Goal: Task Accomplishment & Management: Manage account settings

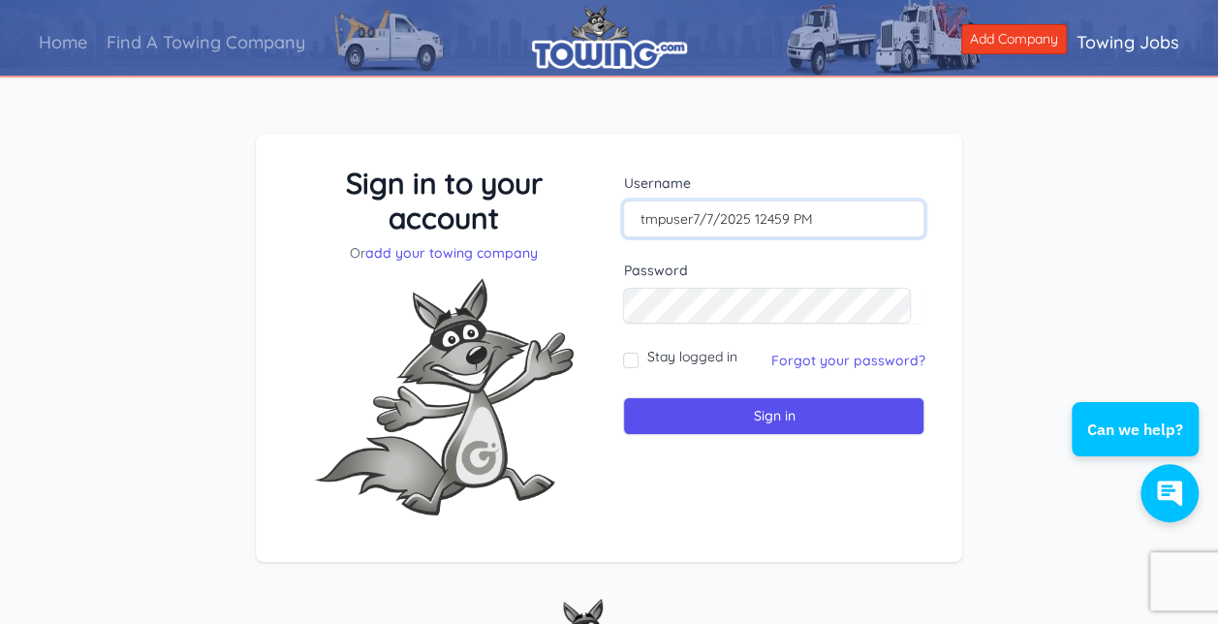
click at [816, 224] on input "tmpuser7/7/2025 12459 PM" at bounding box center [773, 219] width 301 height 37
click at [634, 356] on input "Stay logged in" at bounding box center [631, 361] width 16 height 16
checkbox input "true"
click at [770, 354] on link "Forgot your password?" at bounding box center [847, 360] width 154 height 17
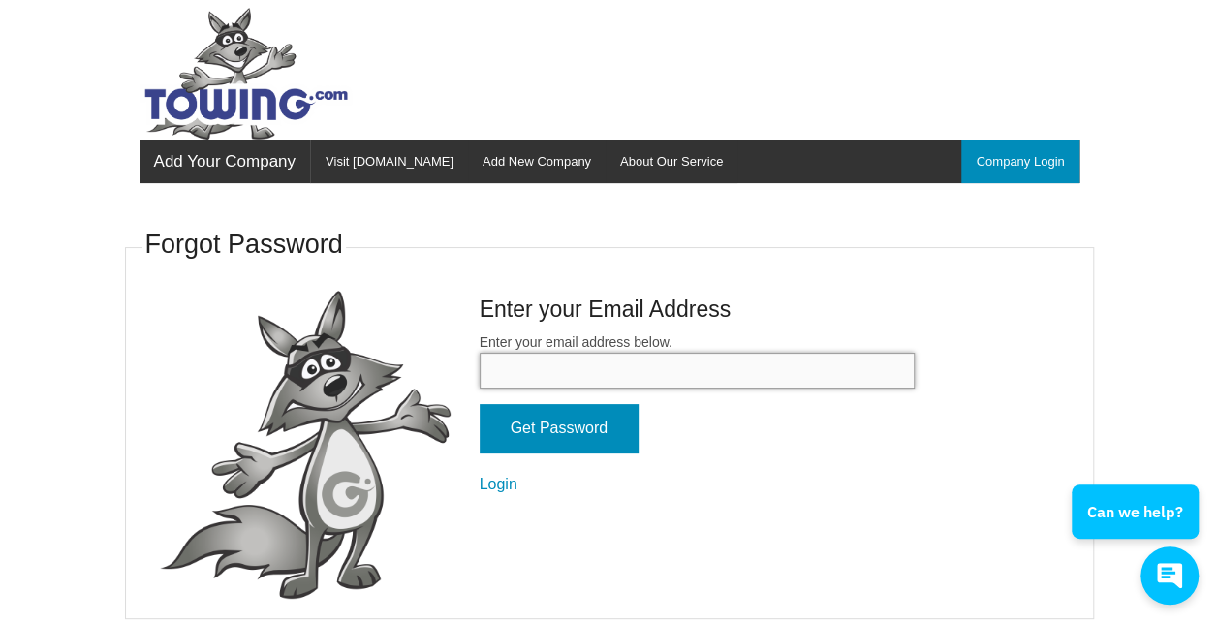
click at [643, 358] on input "Enter your email address below." at bounding box center [697, 371] width 435 height 36
type input "greendie"
click at [480, 404] on input "Get Password" at bounding box center [559, 428] width 159 height 49
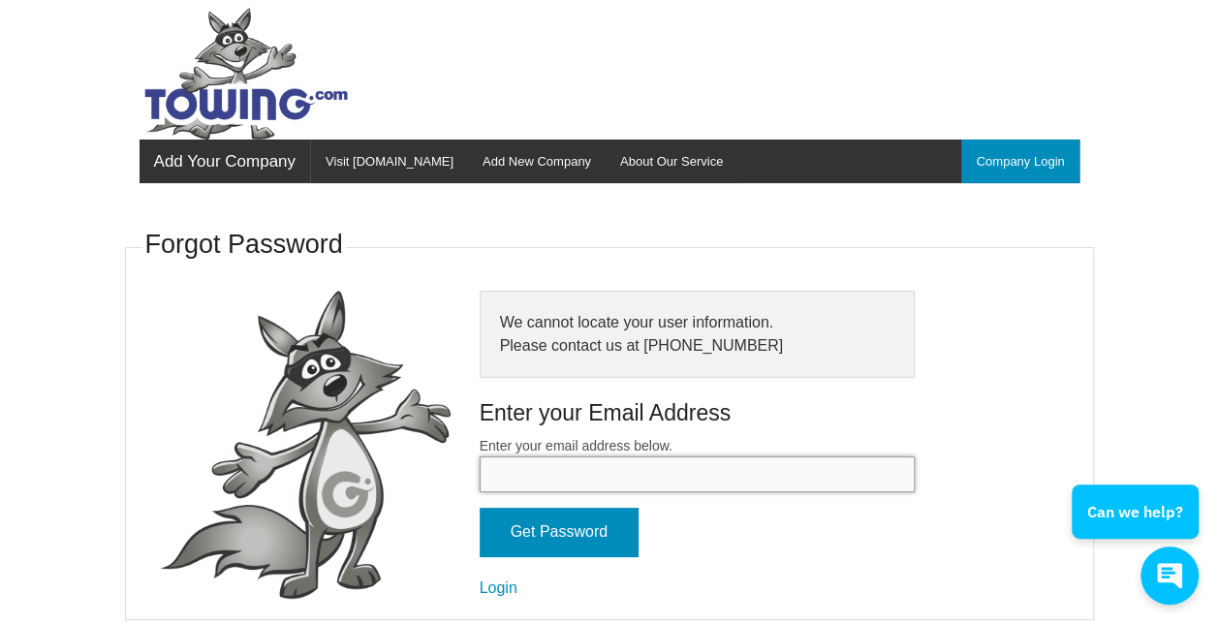
click at [601, 479] on input "Enter your email address below." at bounding box center [697, 474] width 435 height 36
type input "greendiesel04@gmail.com"
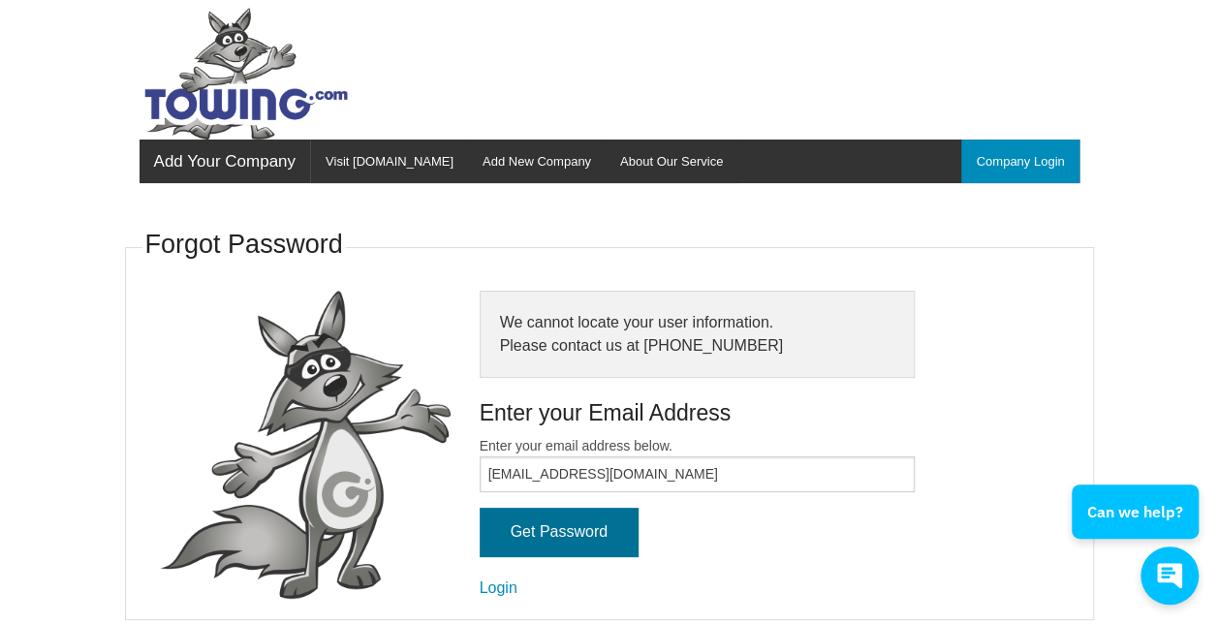
click at [568, 532] on input "Get Password" at bounding box center [559, 532] width 159 height 49
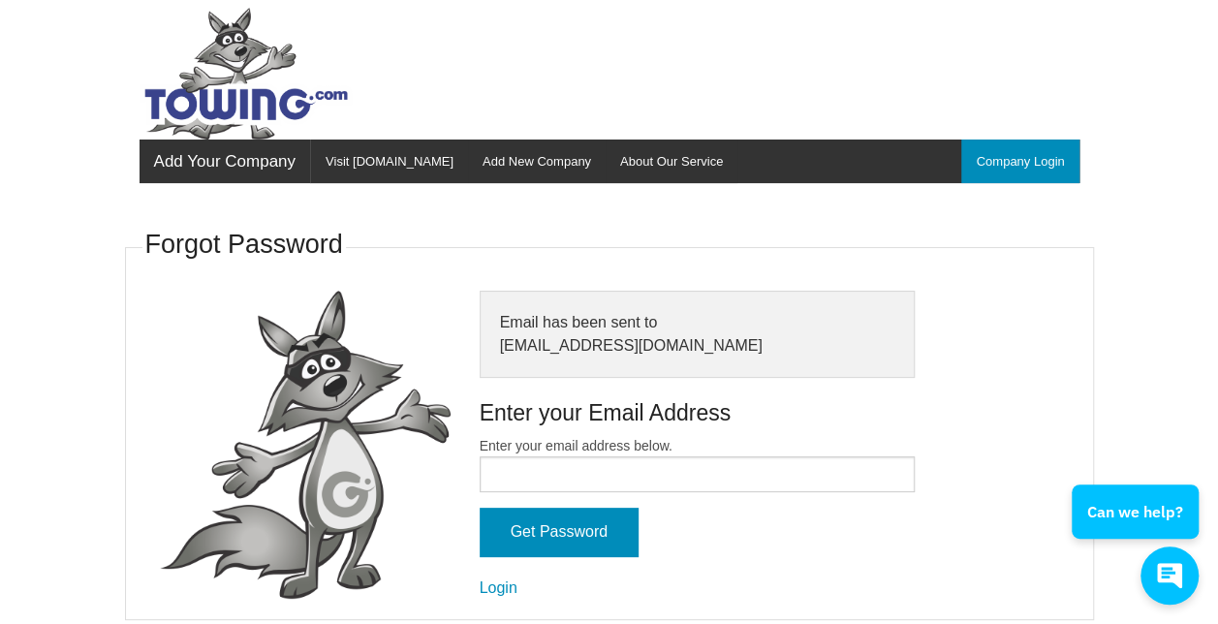
scroll to position [13, 0]
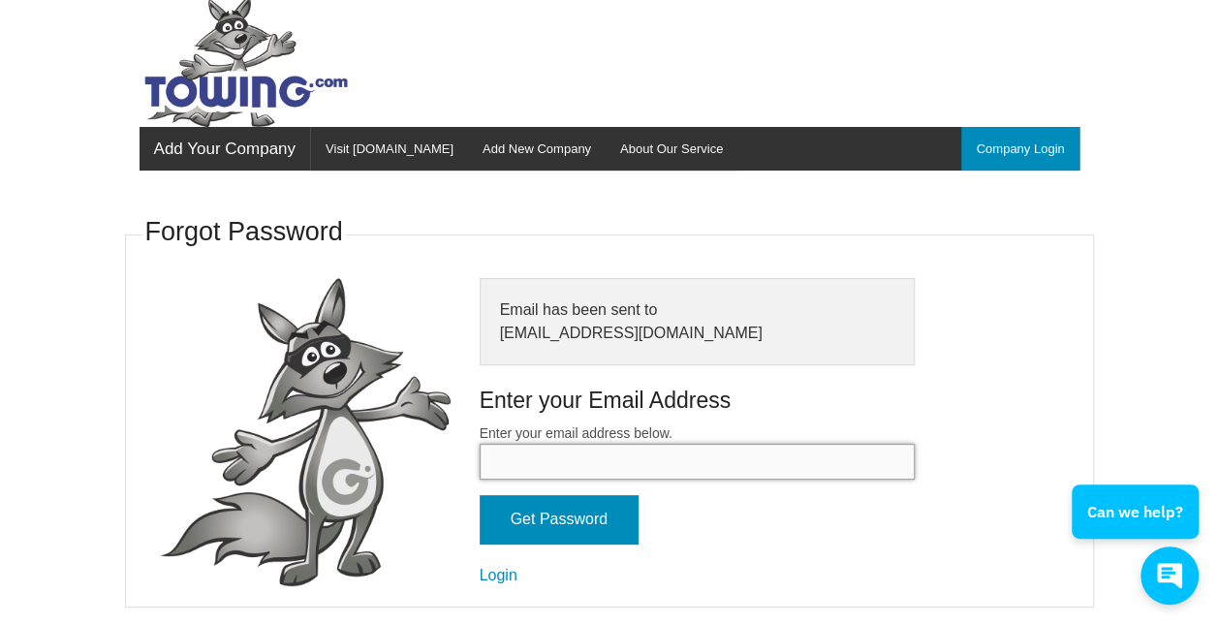
click at [570, 470] on input "Enter your email address below." at bounding box center [697, 462] width 435 height 36
type input "greendiesel04@gmail.com"
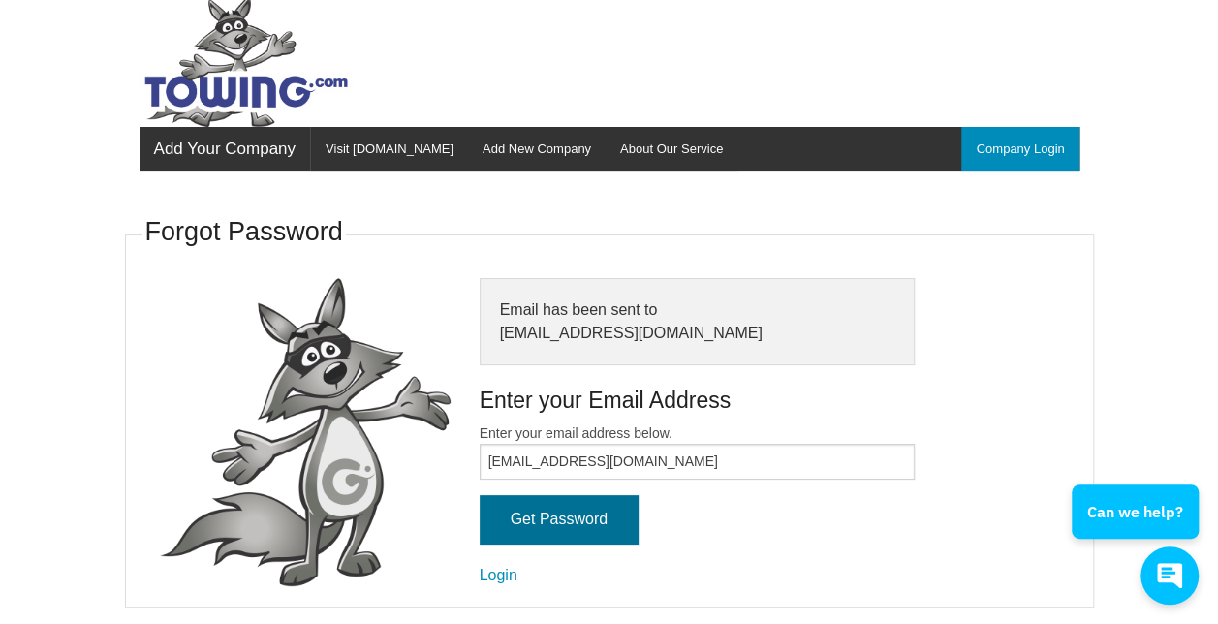
click at [526, 515] on input "Get Password" at bounding box center [559, 519] width 159 height 49
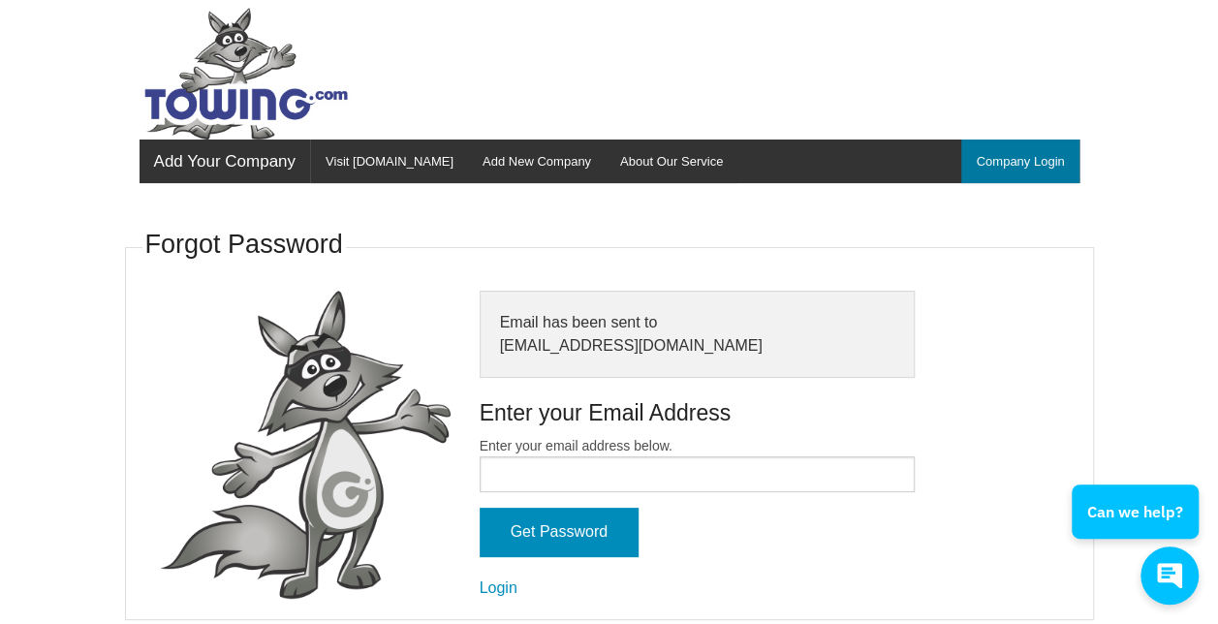
click at [1011, 149] on link "Company Login" at bounding box center [1019, 162] width 117 height 44
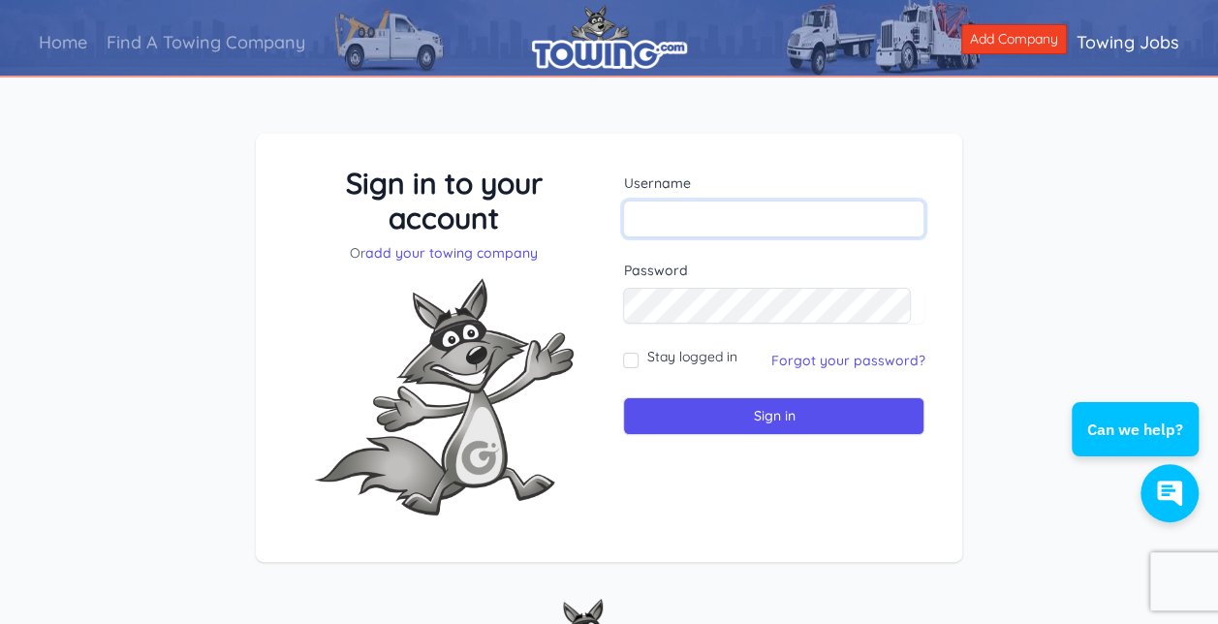
paste input "tmpuser7/7/2025 12459 PM"
type input "tmpuser7/7/2025 12459 PM"
click at [812, 360] on link "Forgot your password?" at bounding box center [847, 360] width 154 height 17
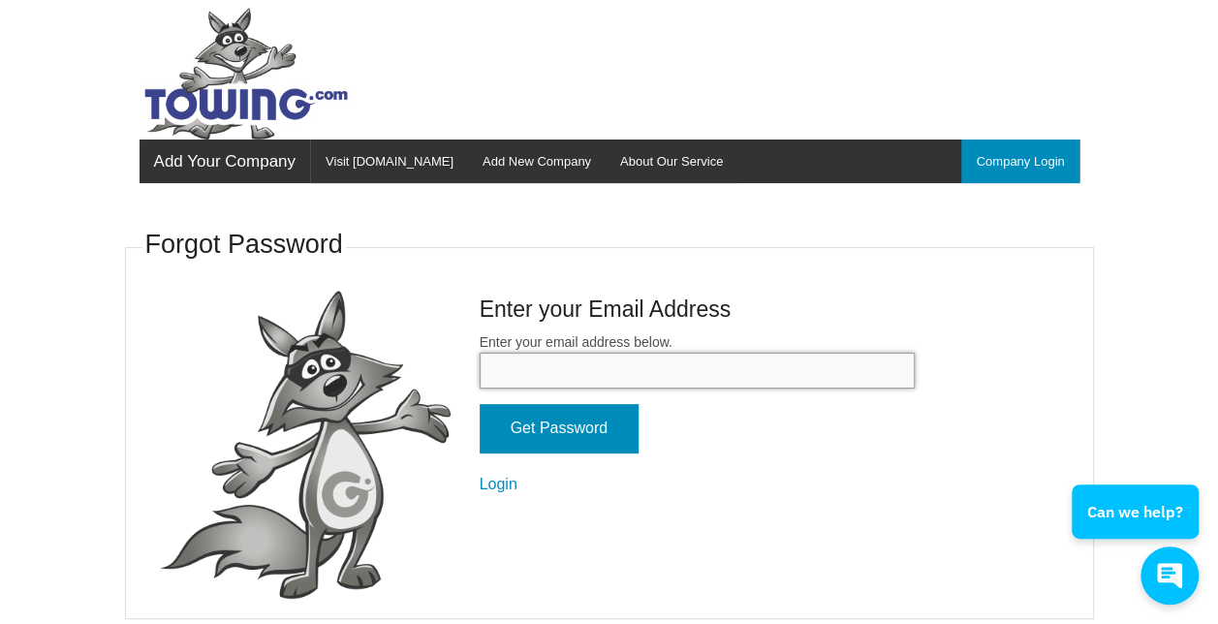
click at [637, 371] on input "Enter your email address below." at bounding box center [697, 371] width 435 height 36
type input "greendiesel04@gmail.com"
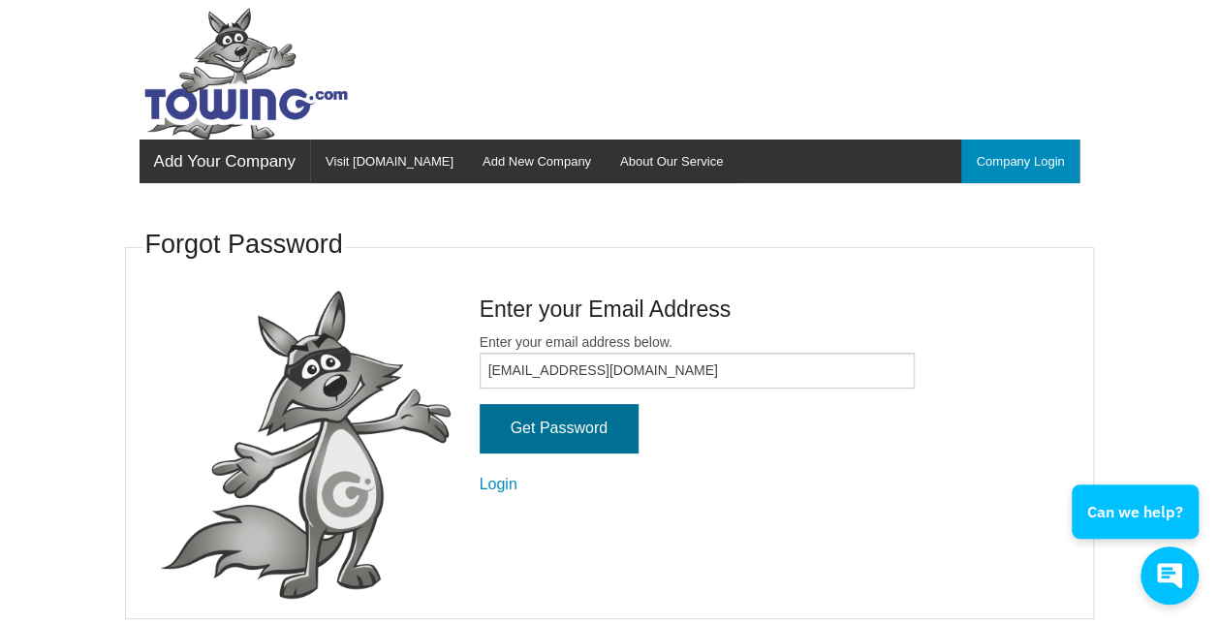
click at [564, 442] on input "Get Password" at bounding box center [559, 428] width 159 height 49
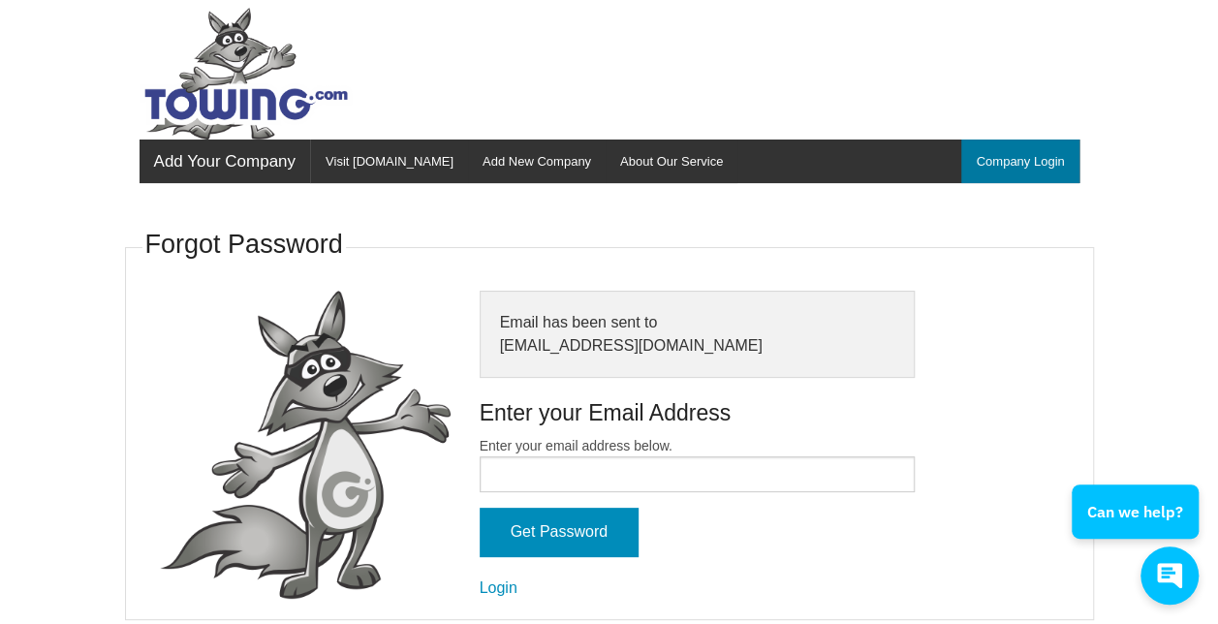
click at [975, 147] on link "Company Login" at bounding box center [1019, 162] width 117 height 44
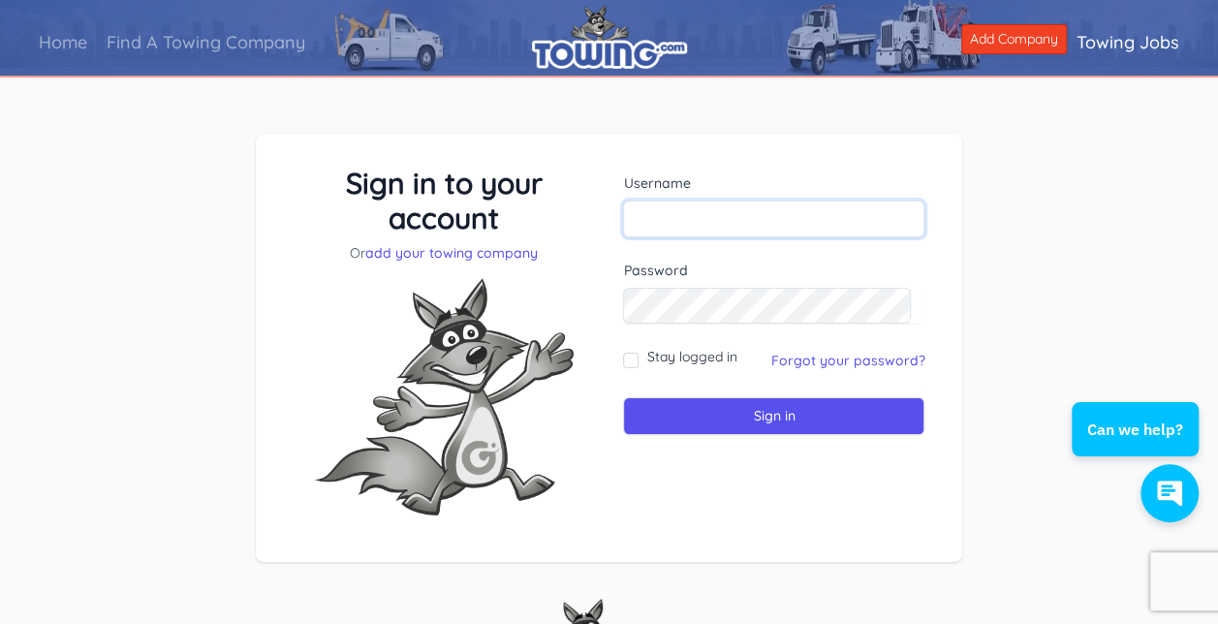
click at [700, 218] on input "text" at bounding box center [773, 219] width 301 height 37
paste input "tmpuser7/7/2025 12459 PM"
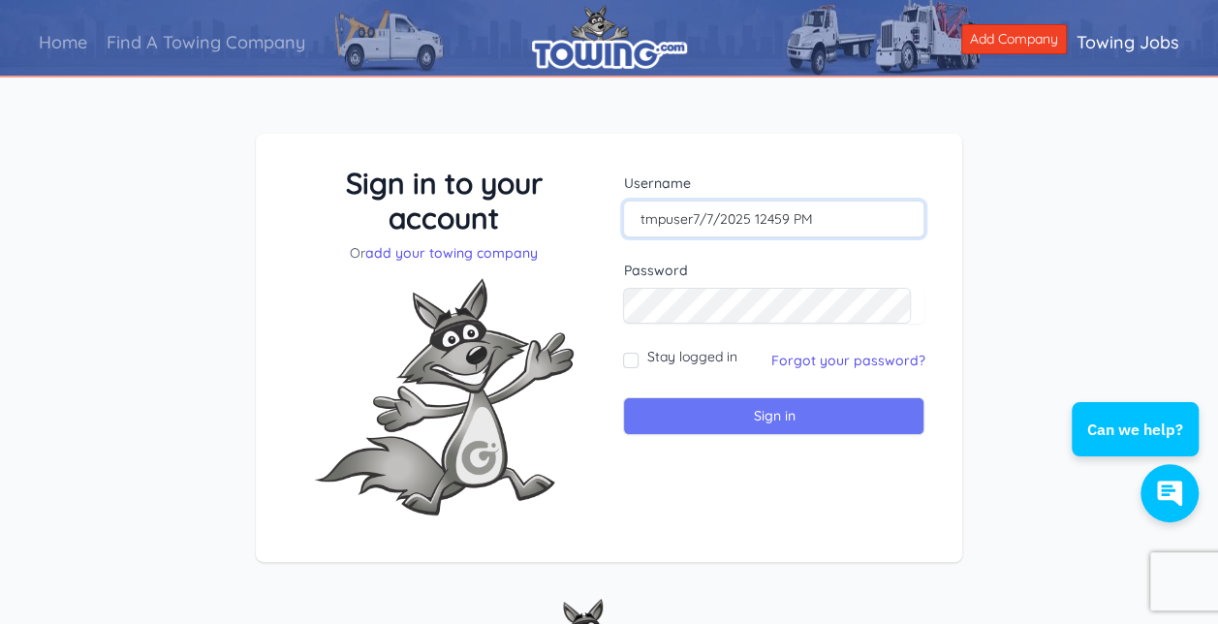
type input "tmpuser7/7/2025 12459 PM"
click at [698, 411] on input "Sign in" at bounding box center [773, 416] width 301 height 38
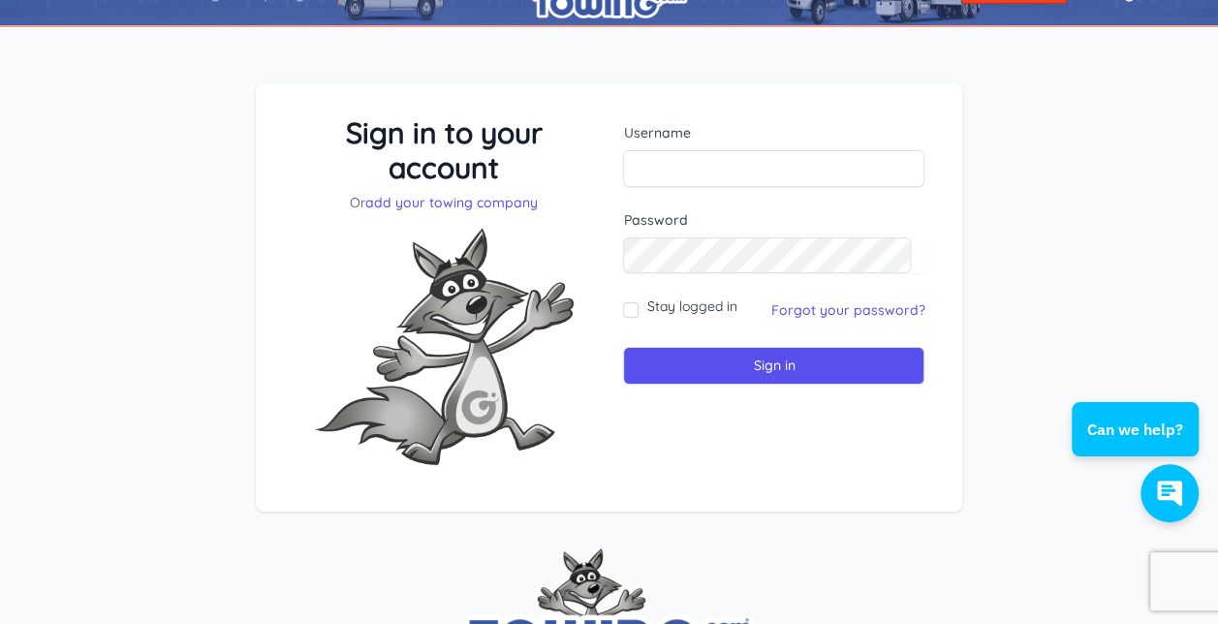
scroll to position [23, 0]
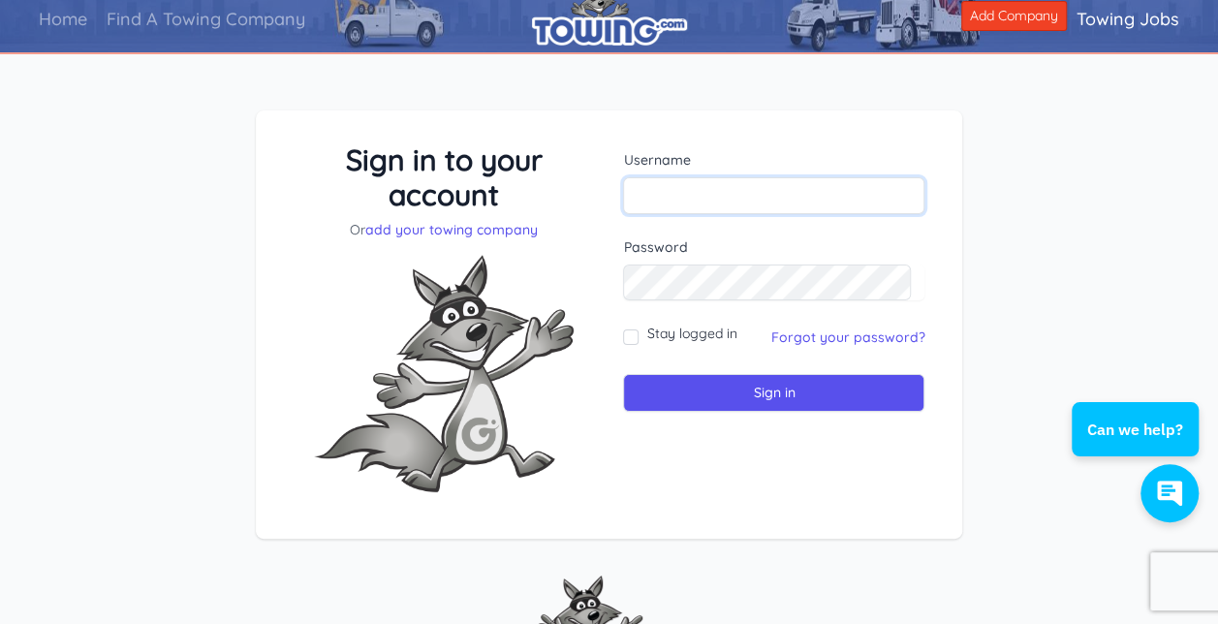
paste input "tmpuser7/7/2025 12459 PM"
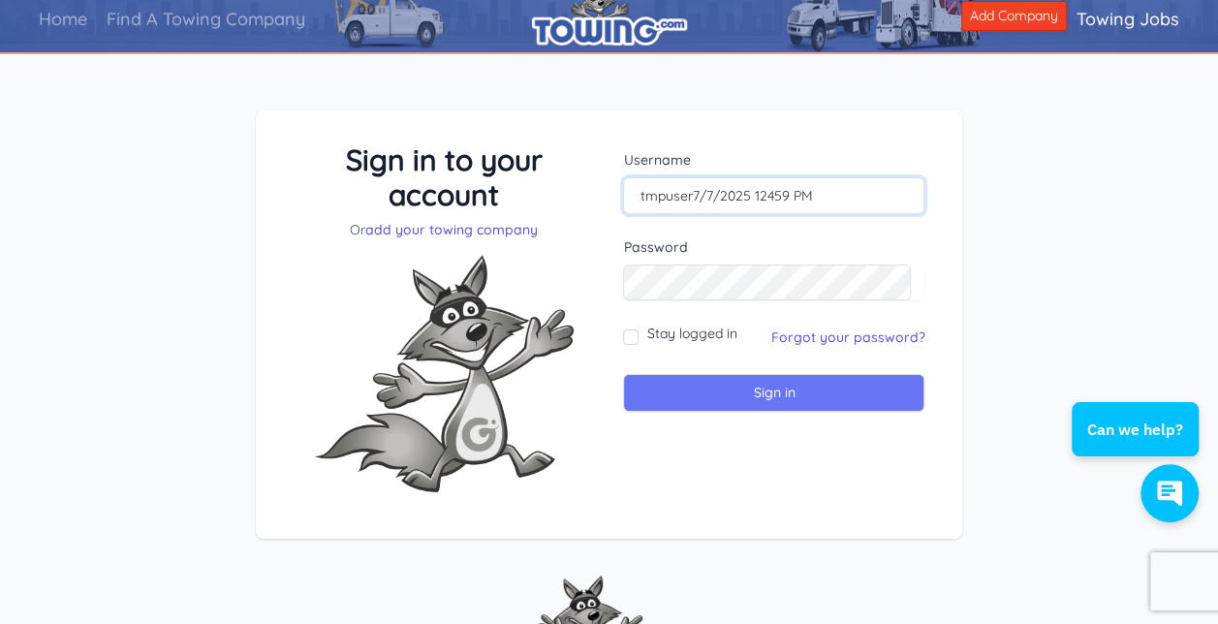
type input "tmpuser7/7/2025 12459 PM"
click at [694, 380] on input "Sign in" at bounding box center [773, 393] width 301 height 38
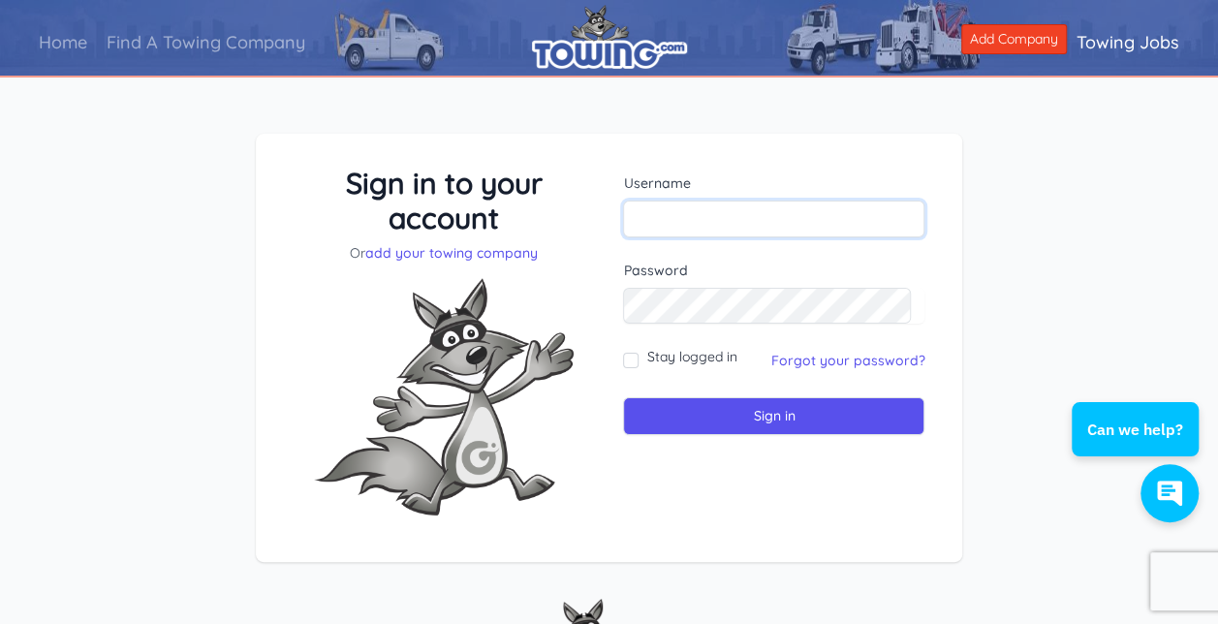
click at [665, 222] on input "text" at bounding box center [773, 219] width 301 height 37
type input "greendiesel04@gmail.com"
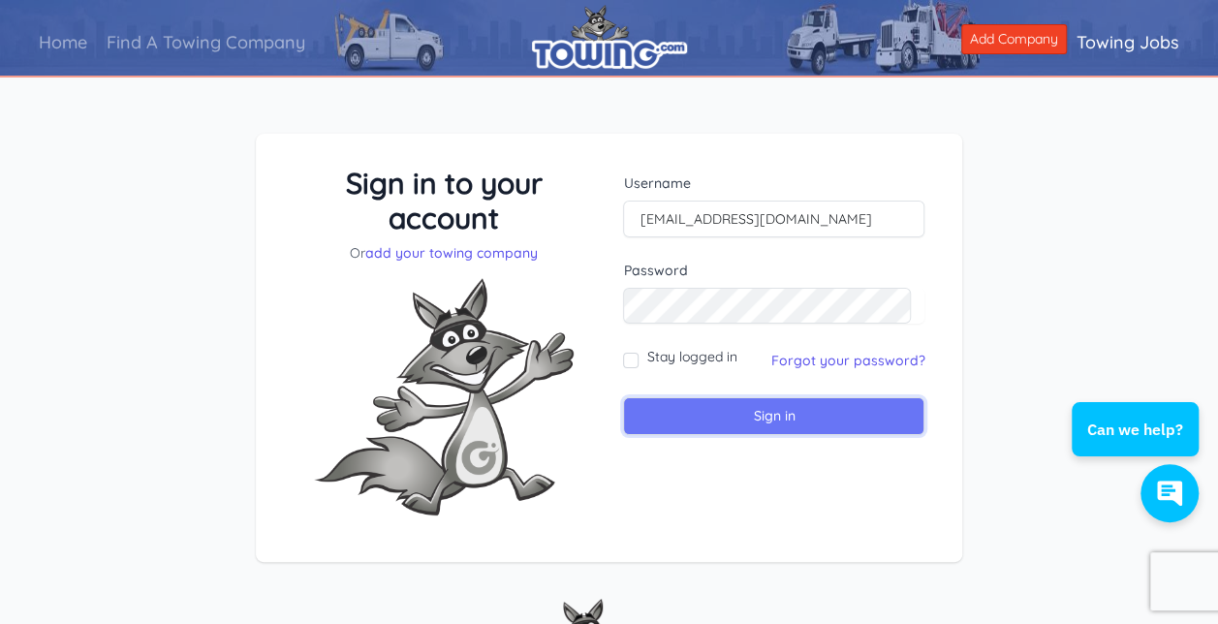
click at [707, 409] on input "Sign in" at bounding box center [773, 416] width 301 height 38
